Goal: Task Accomplishment & Management: Complete application form

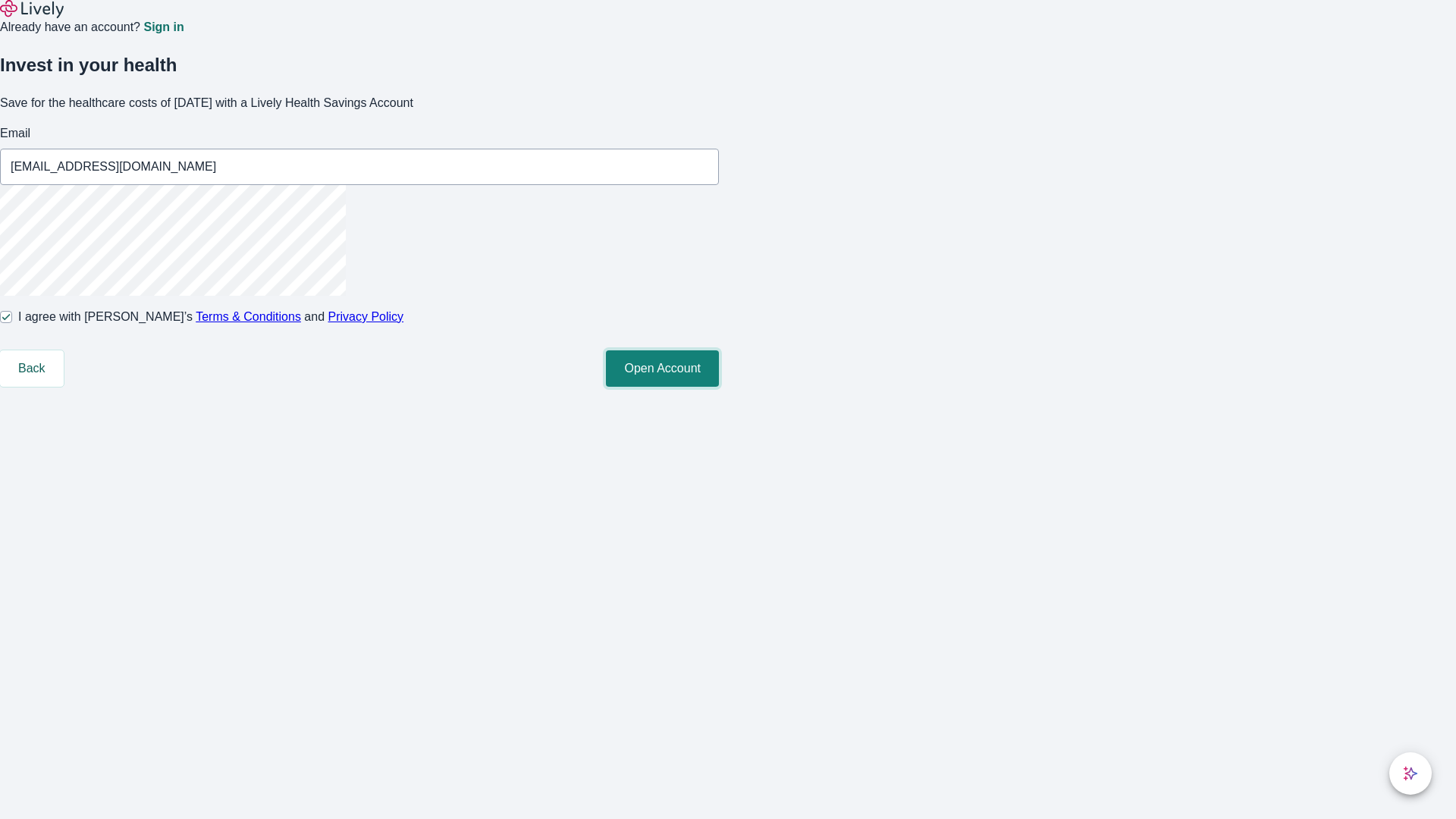
click at [718, 387] on button "Open Account" at bounding box center [662, 368] width 113 height 36
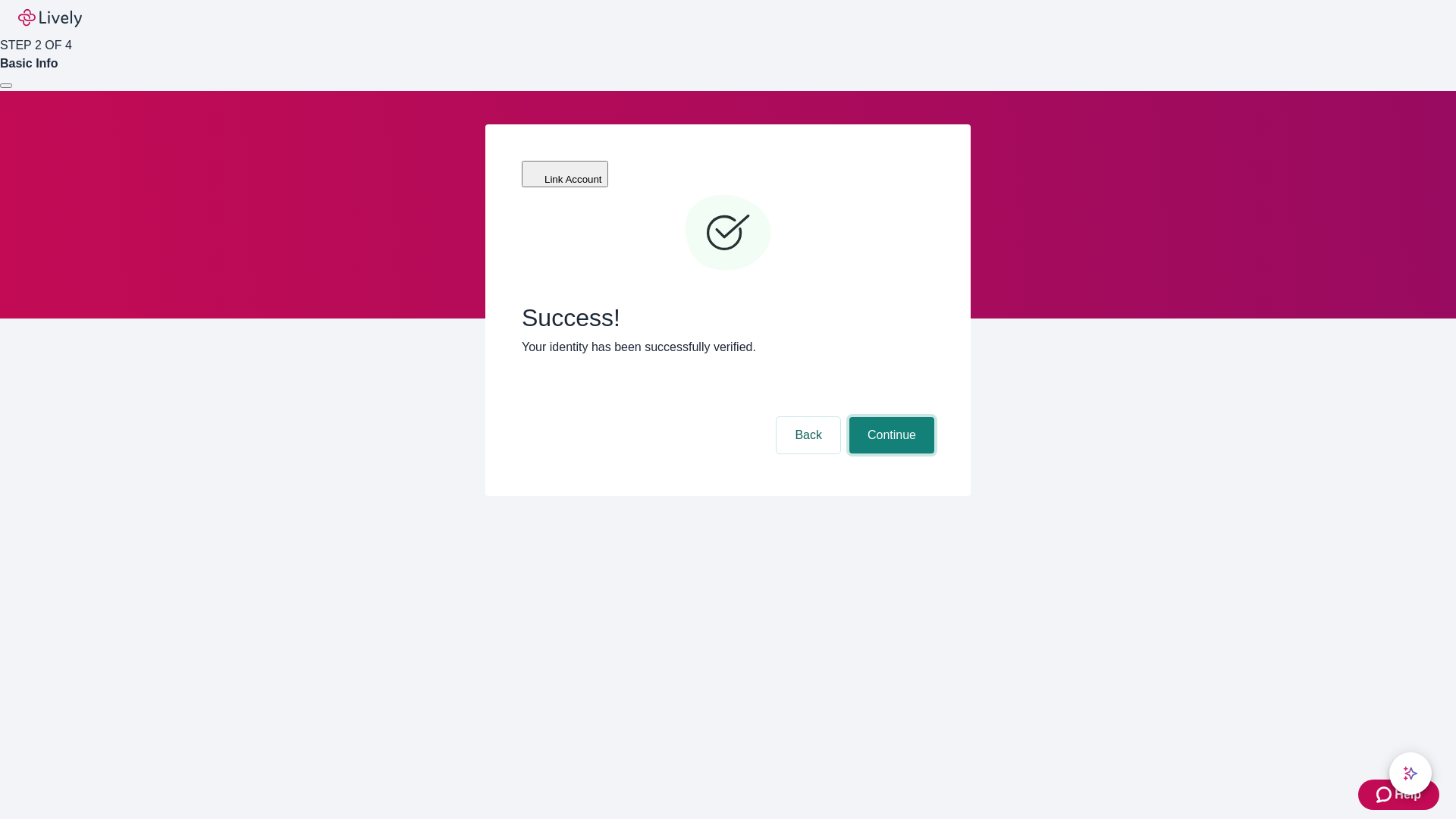
click at [889, 417] on button "Continue" at bounding box center [892, 435] width 85 height 36
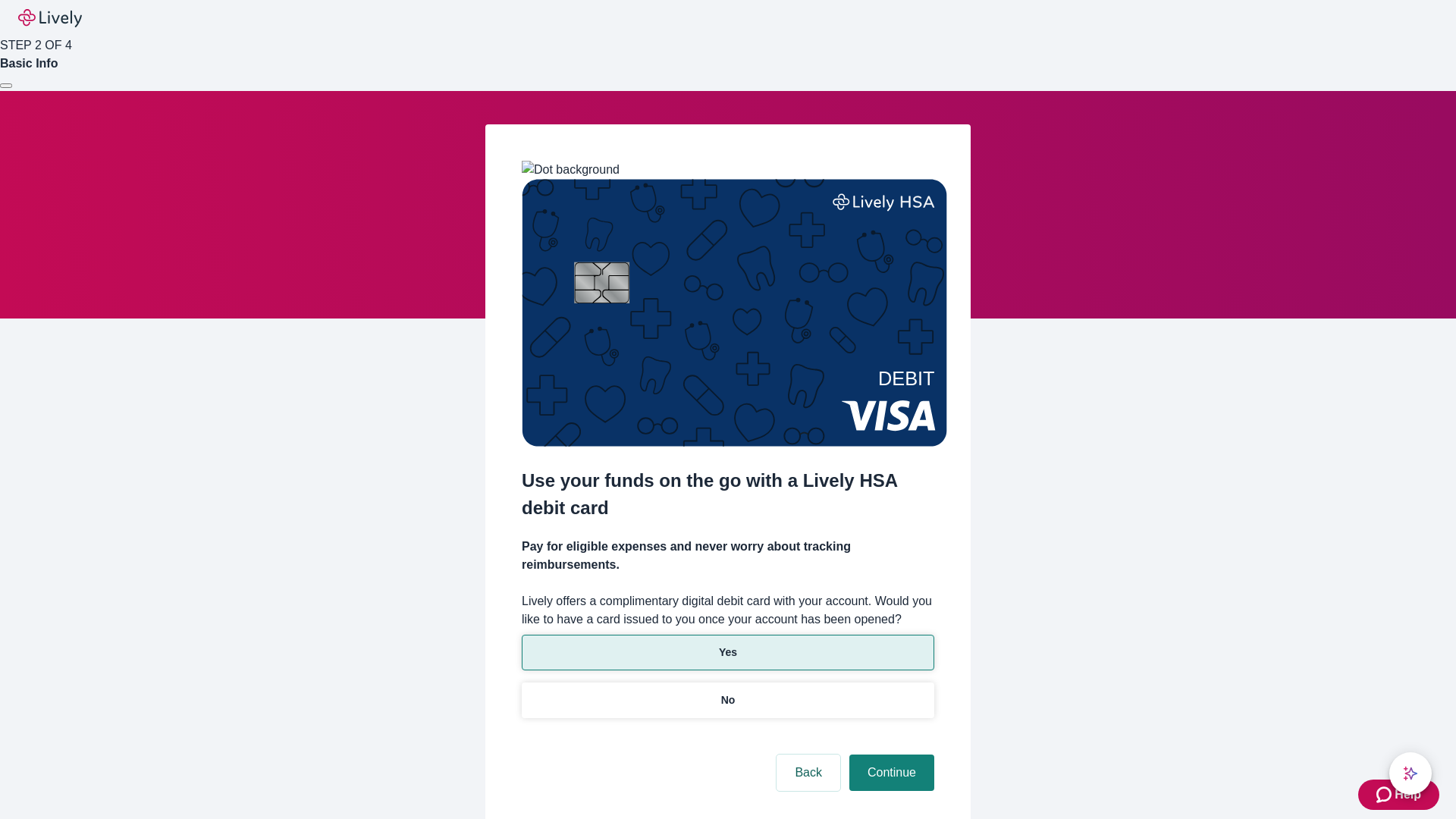
click at [727, 645] on p "Yes" at bounding box center [727, 653] width 18 height 16
click at [889, 755] on button "Continue" at bounding box center [892, 772] width 85 height 36
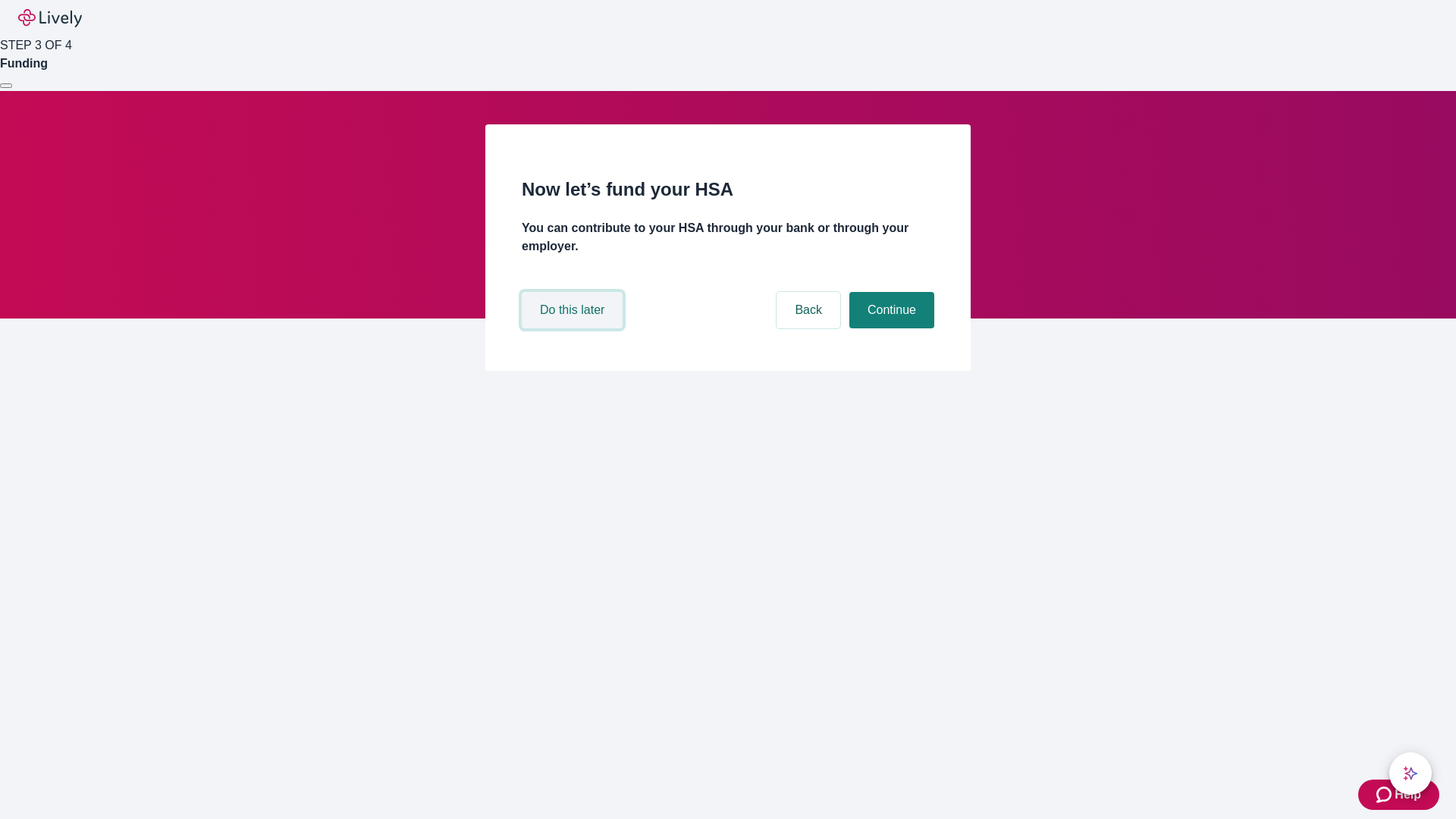
click at [574, 328] on button "Do this later" at bounding box center [572, 310] width 101 height 36
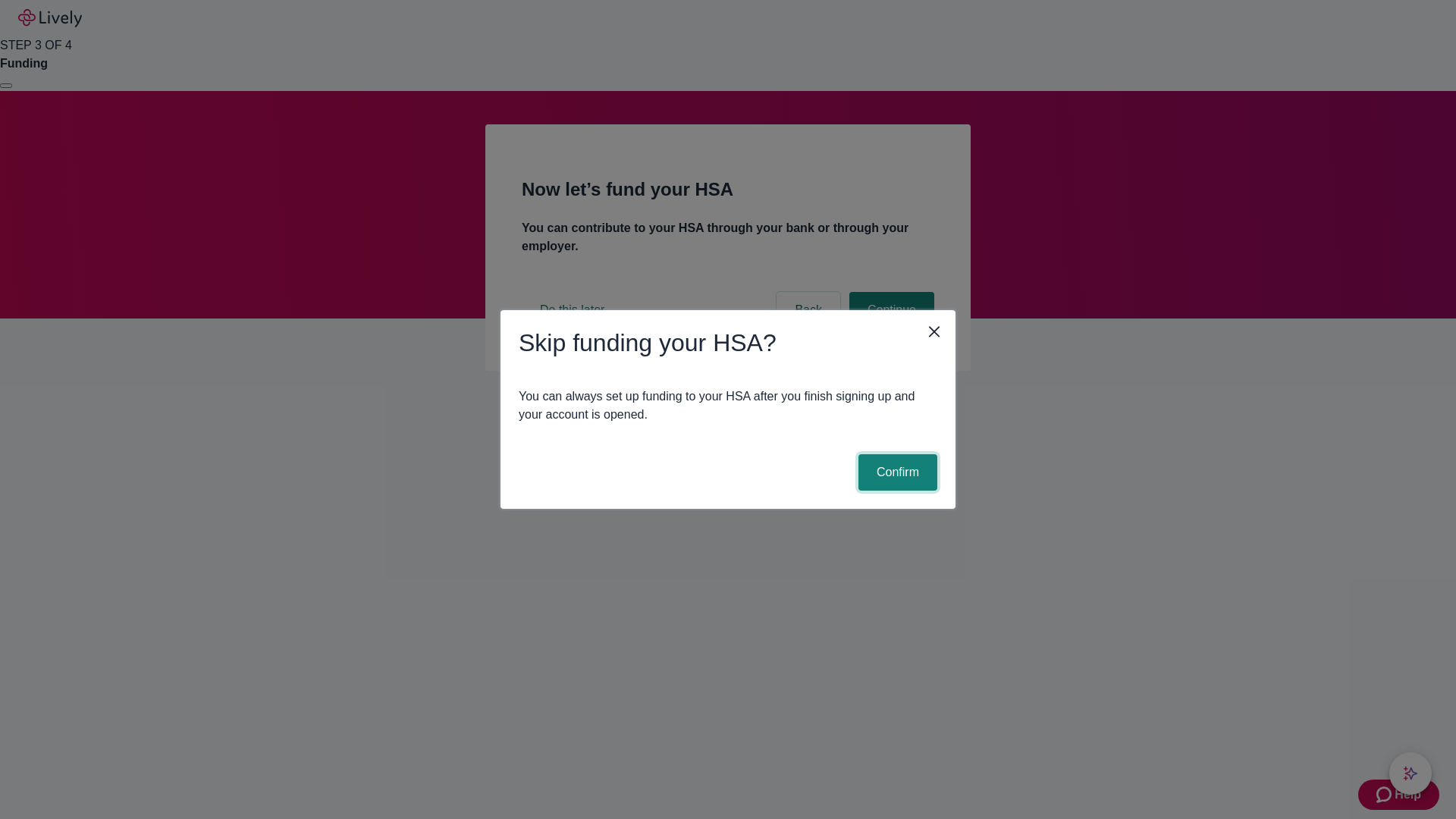
click at [895, 473] on button "Confirm" at bounding box center [898, 472] width 79 height 36
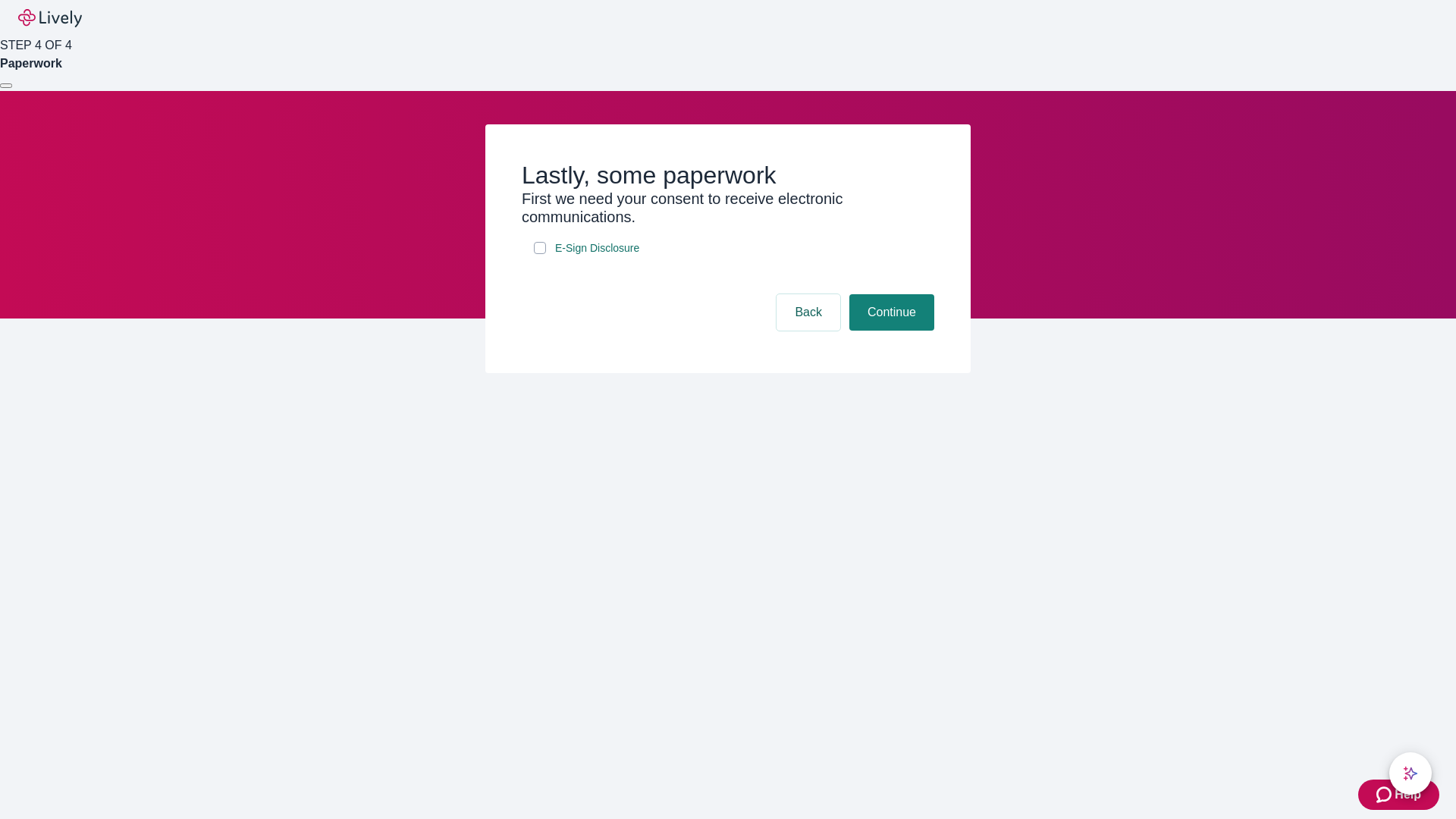
click at [540, 255] on input "E-Sign Disclosure" at bounding box center [540, 248] width 12 height 12
checkbox input "true"
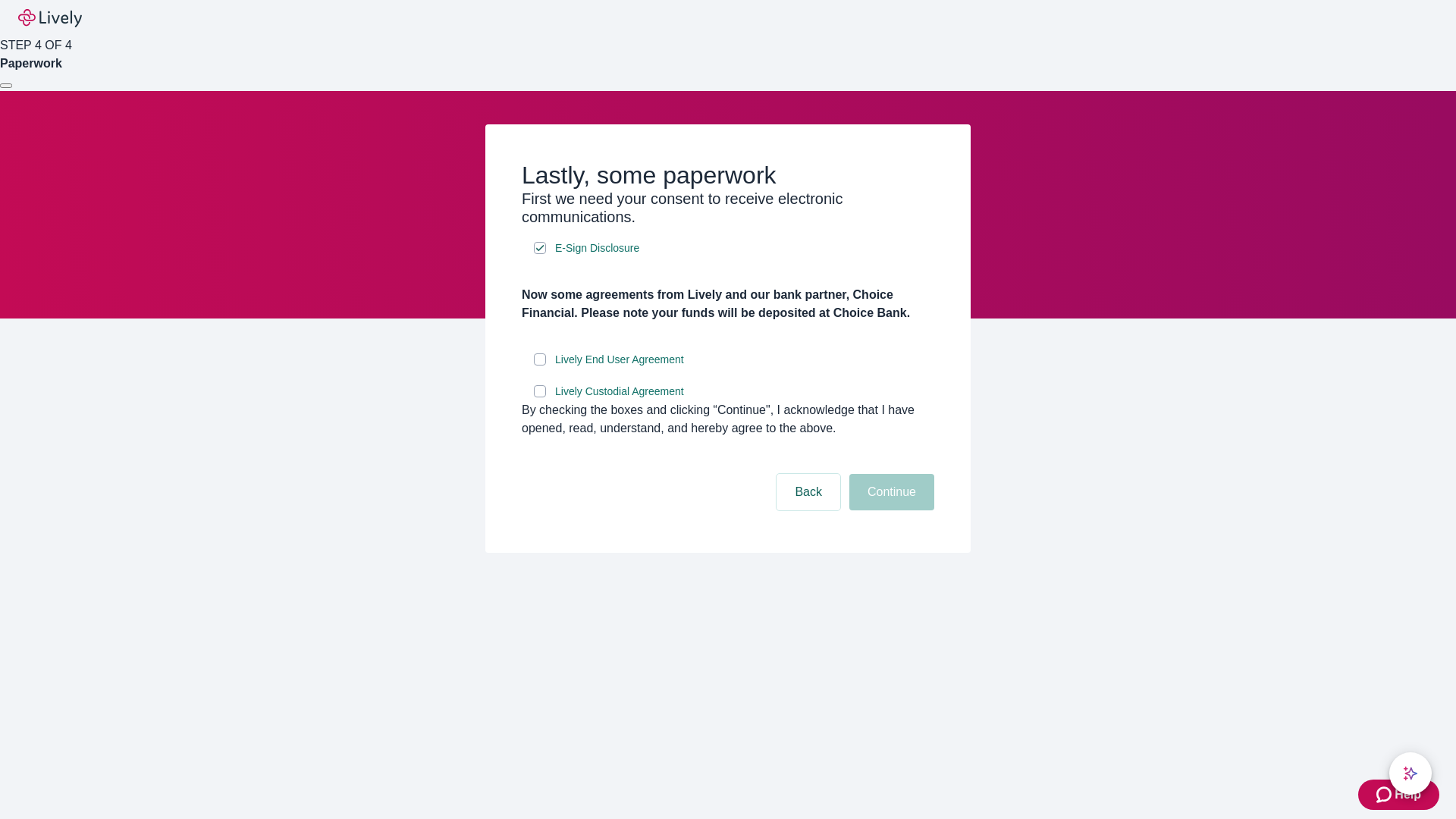
click at [540, 365] on input "Lively End User Agreement" at bounding box center [540, 359] width 12 height 12
checkbox input "true"
click at [540, 397] on input "Lively Custodial Agreement" at bounding box center [540, 392] width 12 height 12
checkbox input "true"
click at [889, 511] on button "Continue" at bounding box center [892, 491] width 85 height 36
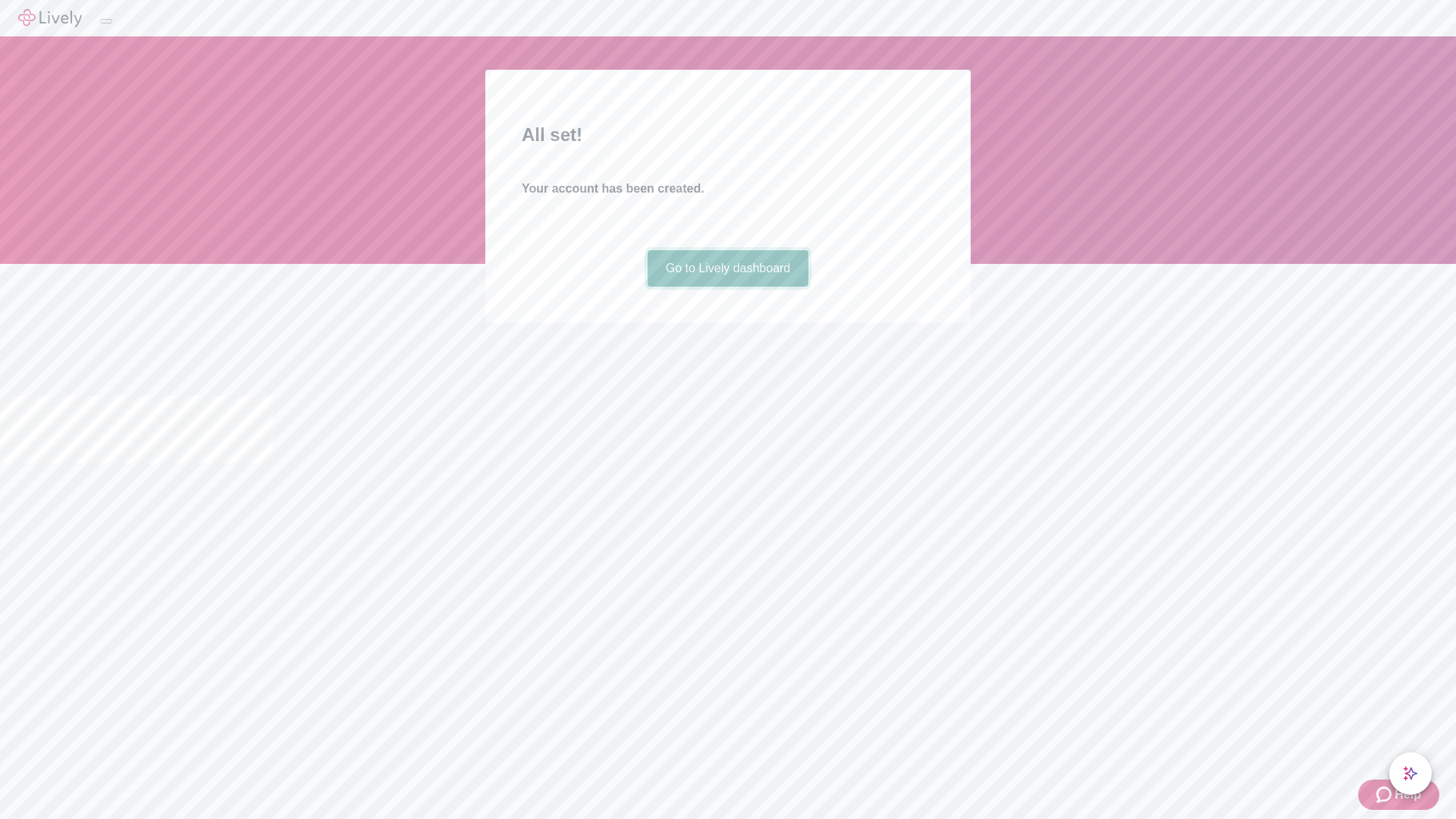
click at [727, 287] on link "Go to Lively dashboard" at bounding box center [727, 268] width 161 height 36
